Goal: Task Accomplishment & Management: Use online tool/utility

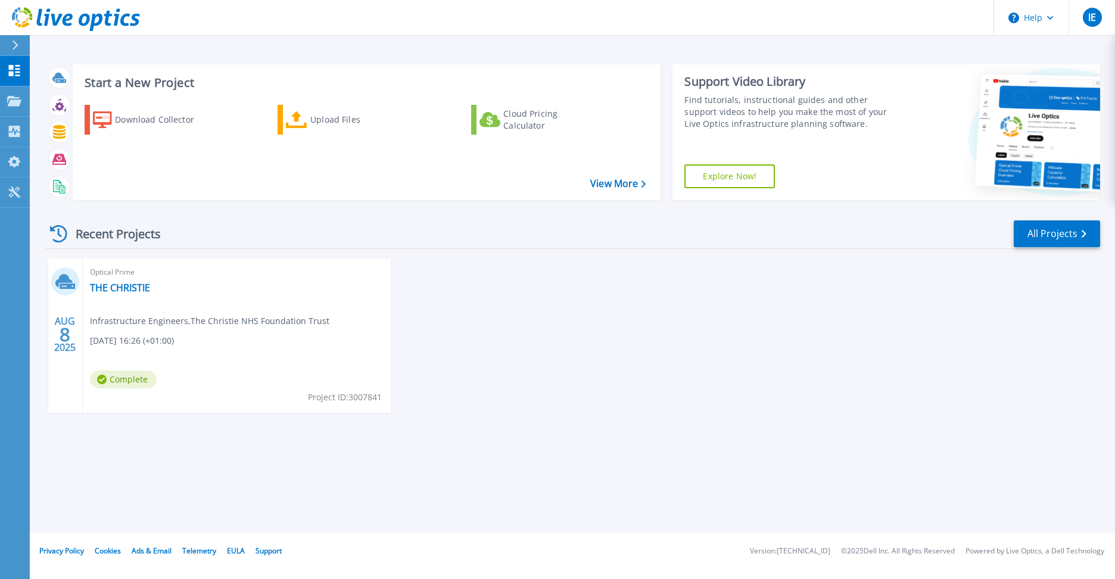
click at [328, 99] on div "Download Collector Upload Files Cloud Pricing Calculator" at bounding box center [365, 144] width 580 height 99
click at [330, 122] on div "Upload Files" at bounding box center [357, 120] width 95 height 24
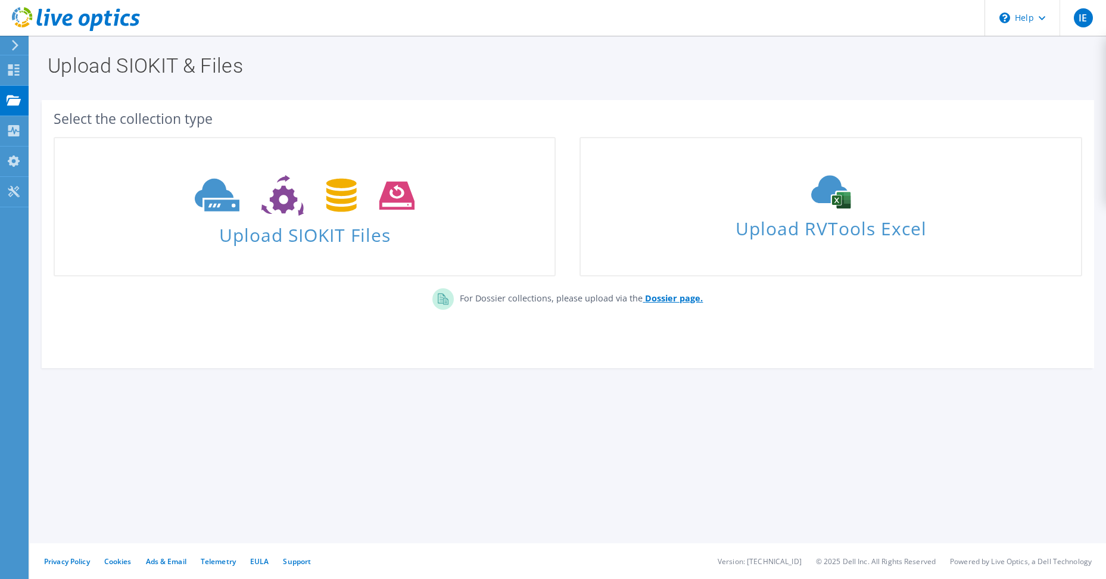
click at [676, 296] on b "Dossier page." at bounding box center [674, 297] width 58 height 11
